Goal: Transaction & Acquisition: Subscribe to service/newsletter

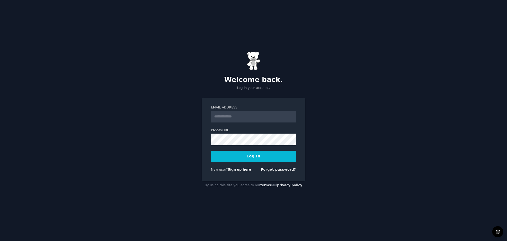
click at [233, 169] on link "Sign up here" at bounding box center [239, 169] width 23 height 4
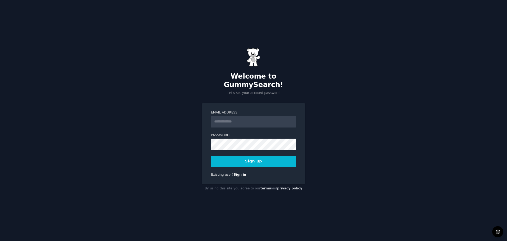
click at [238, 116] on input "Email Address" at bounding box center [253, 122] width 85 height 12
type input "**********"
click at [259, 157] on button "Sign up" at bounding box center [253, 161] width 85 height 11
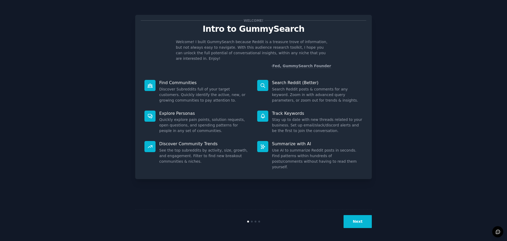
click at [352, 218] on button "Next" at bounding box center [358, 221] width 28 height 13
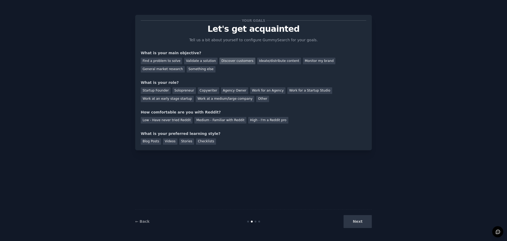
click at [237, 58] on div "Discover customers" at bounding box center [237, 61] width 36 height 7
click at [166, 70] on div "General market research" at bounding box center [163, 69] width 44 height 7
click at [230, 100] on div "Work at a medium/large company" at bounding box center [225, 99] width 59 height 7
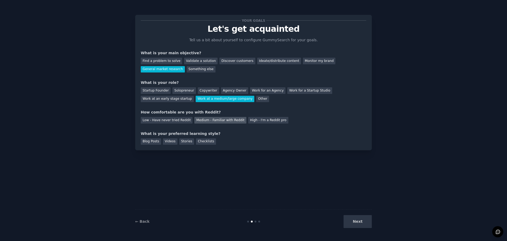
click at [218, 119] on div "Medium - Familiar with Reddit" at bounding box center [220, 120] width 52 height 7
click at [155, 142] on div "Blog Posts" at bounding box center [151, 141] width 20 height 7
click at [185, 141] on div "Stories" at bounding box center [186, 141] width 15 height 7
click at [152, 140] on div "Blog Posts" at bounding box center [151, 141] width 20 height 7
click at [351, 220] on button "Next" at bounding box center [358, 221] width 28 height 13
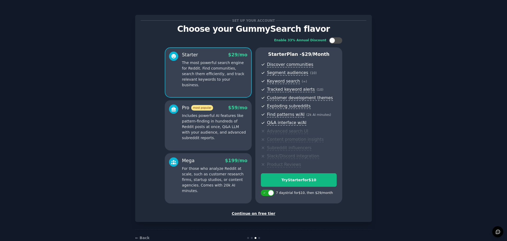
click at [264, 214] on div "Continue on free tier" at bounding box center [254, 213] width 226 height 6
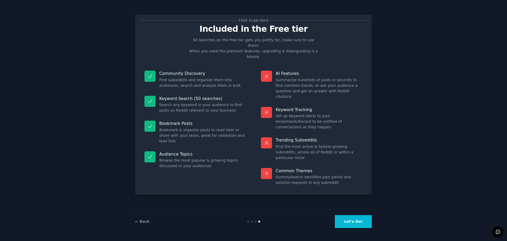
click at [357, 222] on button "Let's Go!" at bounding box center [353, 221] width 37 height 13
